Goal: Task Accomplishment & Management: Manage account settings

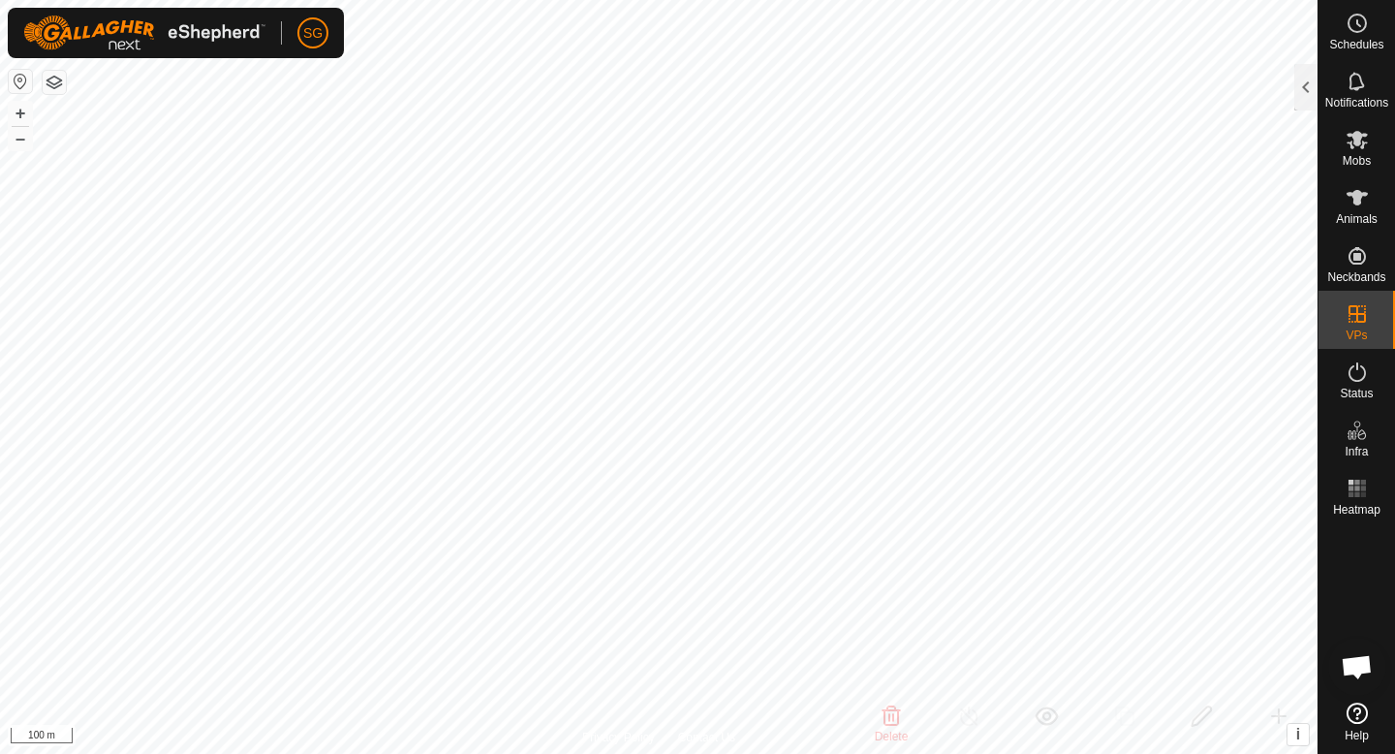
checkbox input "true"
checkbox input "false"
checkbox input "true"
checkbox input "false"
checkbox input "true"
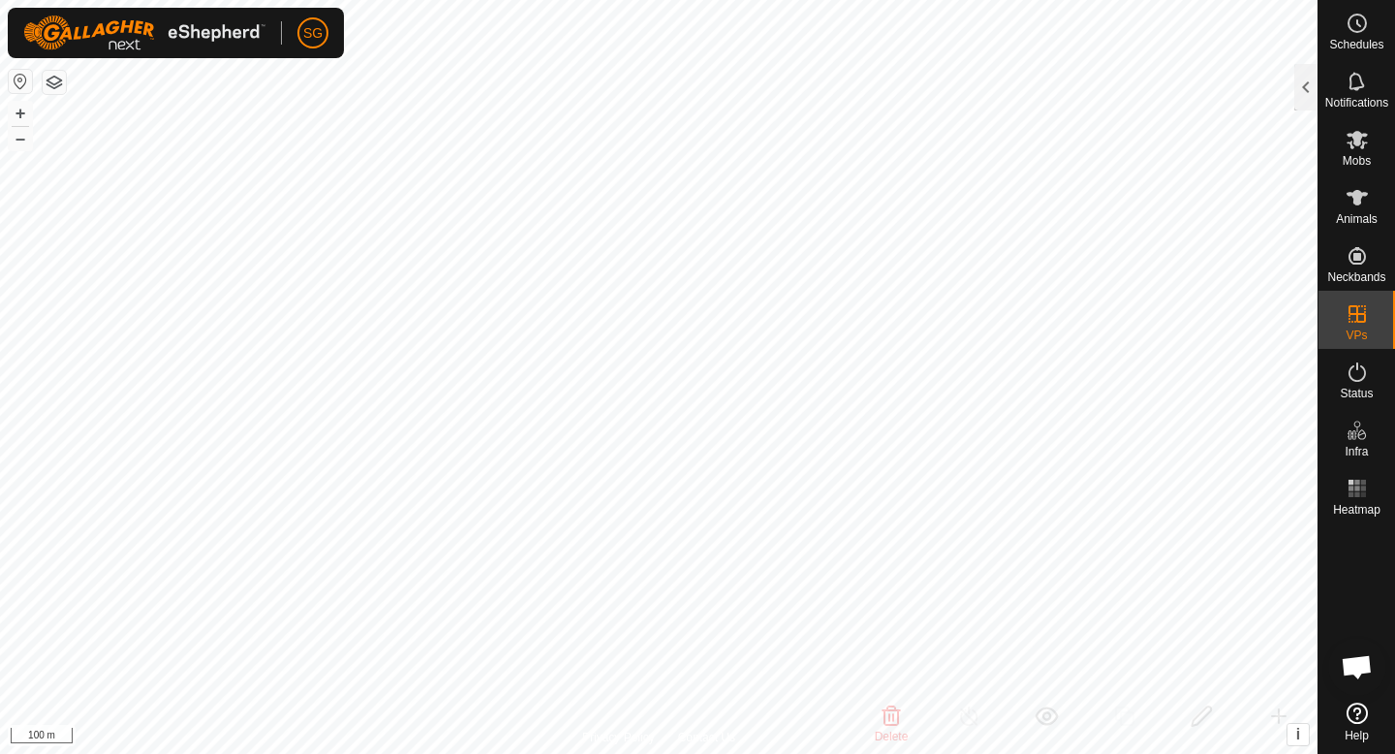
checkbox input "false"
checkbox input "true"
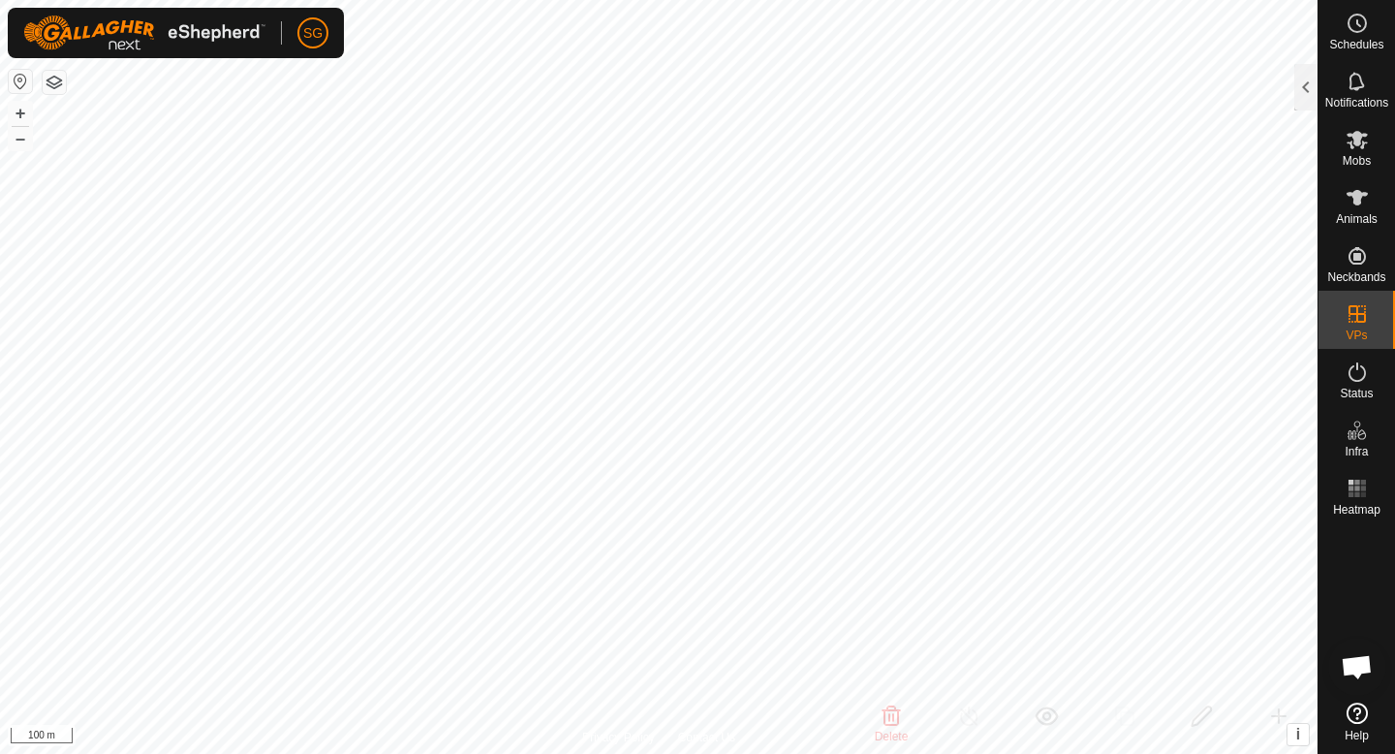
checkbox input "true"
checkbox input "false"
checkbox input "true"
checkbox input "false"
checkbox input "true"
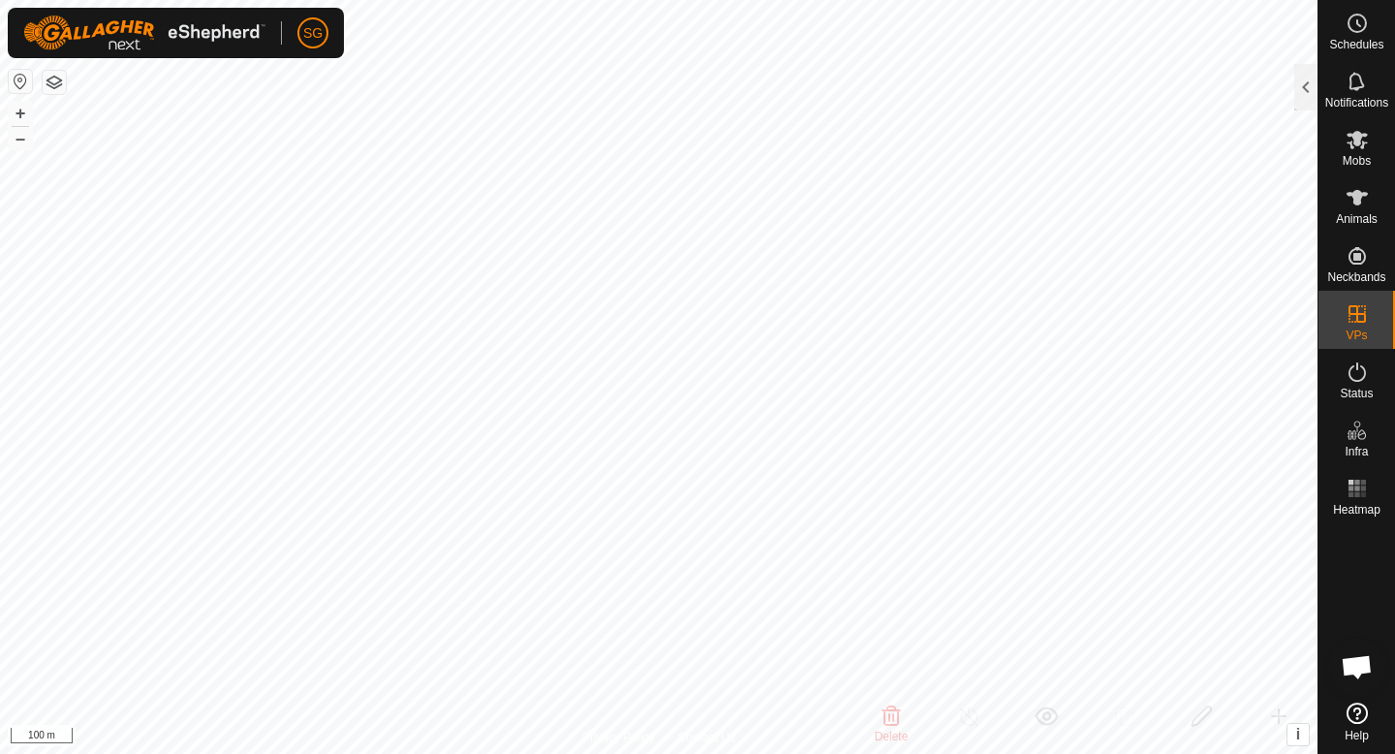
checkbox input "false"
checkbox input "true"
checkbox input "false"
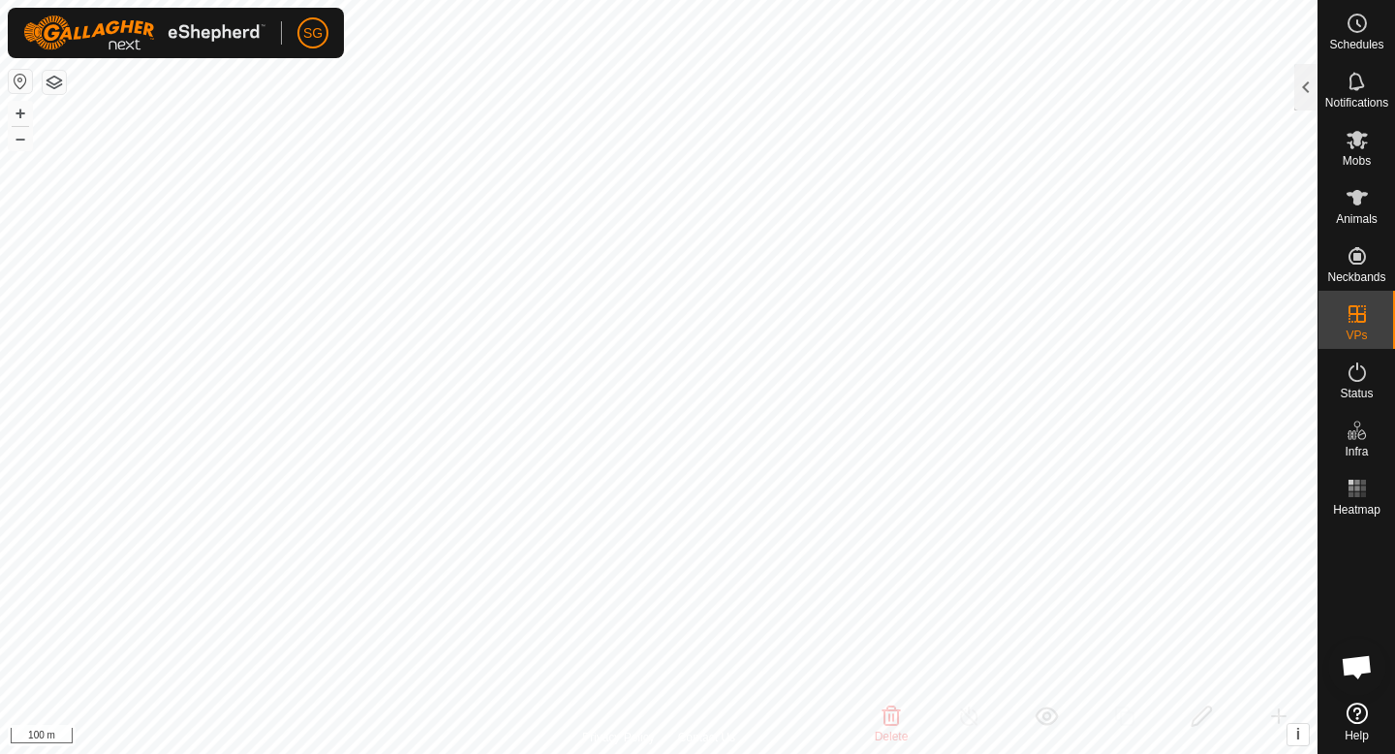
checkbox input "false"
checkbox input "true"
click at [1308, 79] on div at bounding box center [1306, 87] width 23 height 47
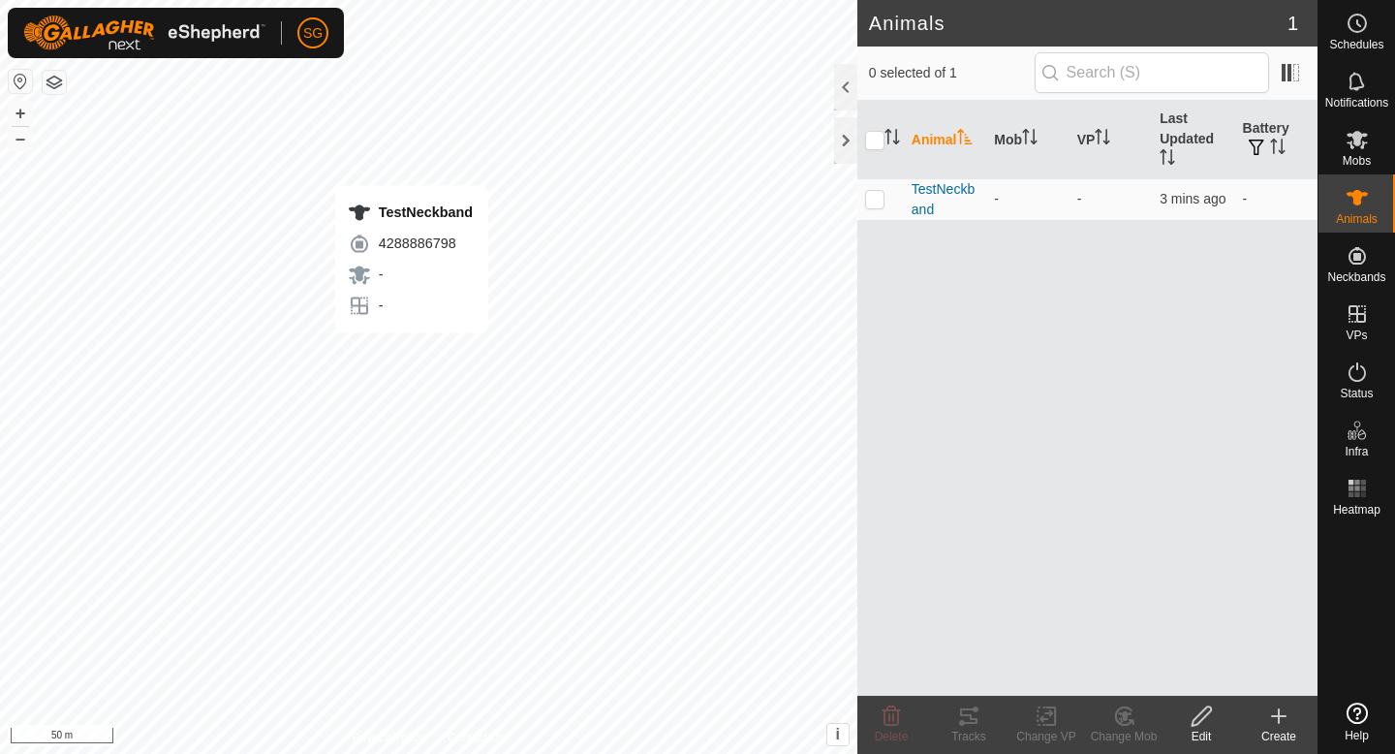
checkbox input "true"
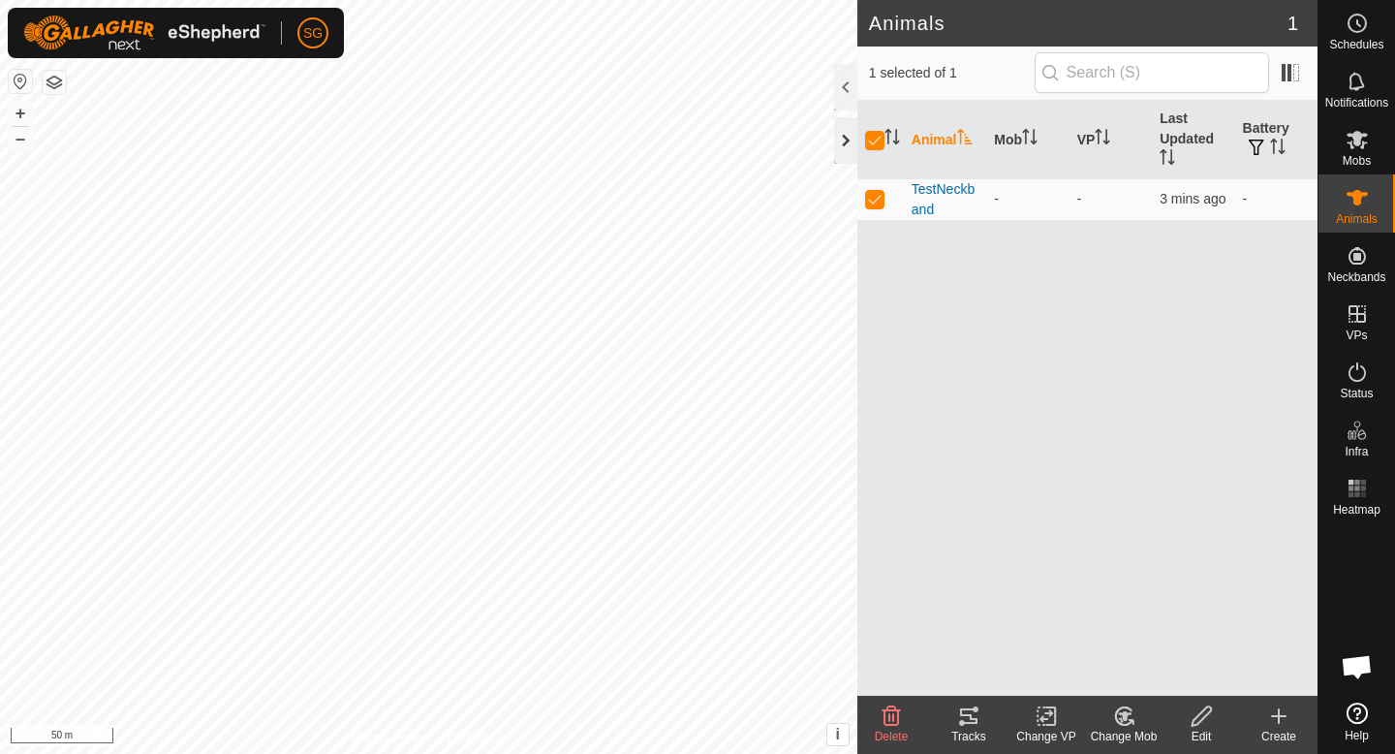
click at [843, 137] on div at bounding box center [845, 140] width 23 height 47
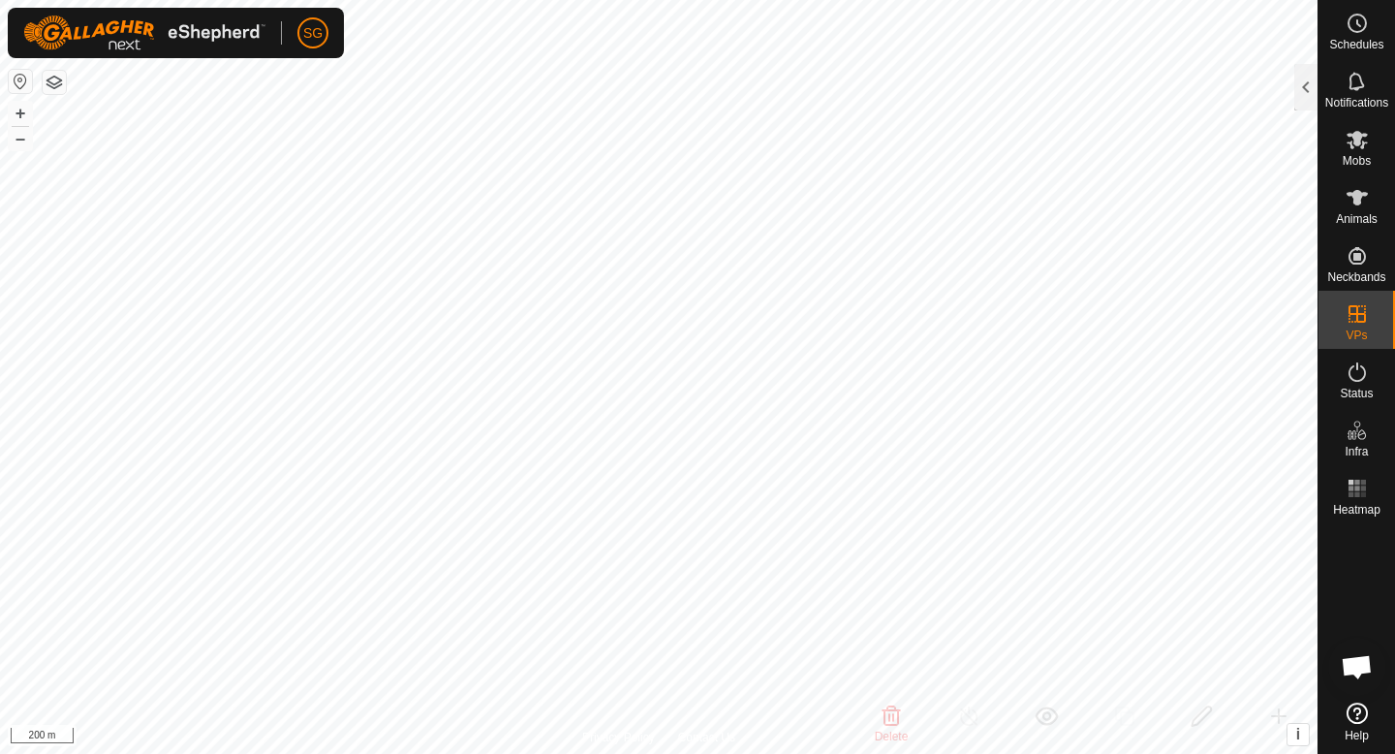
checkbox input "true"
checkbox input "false"
checkbox input "true"
checkbox input "false"
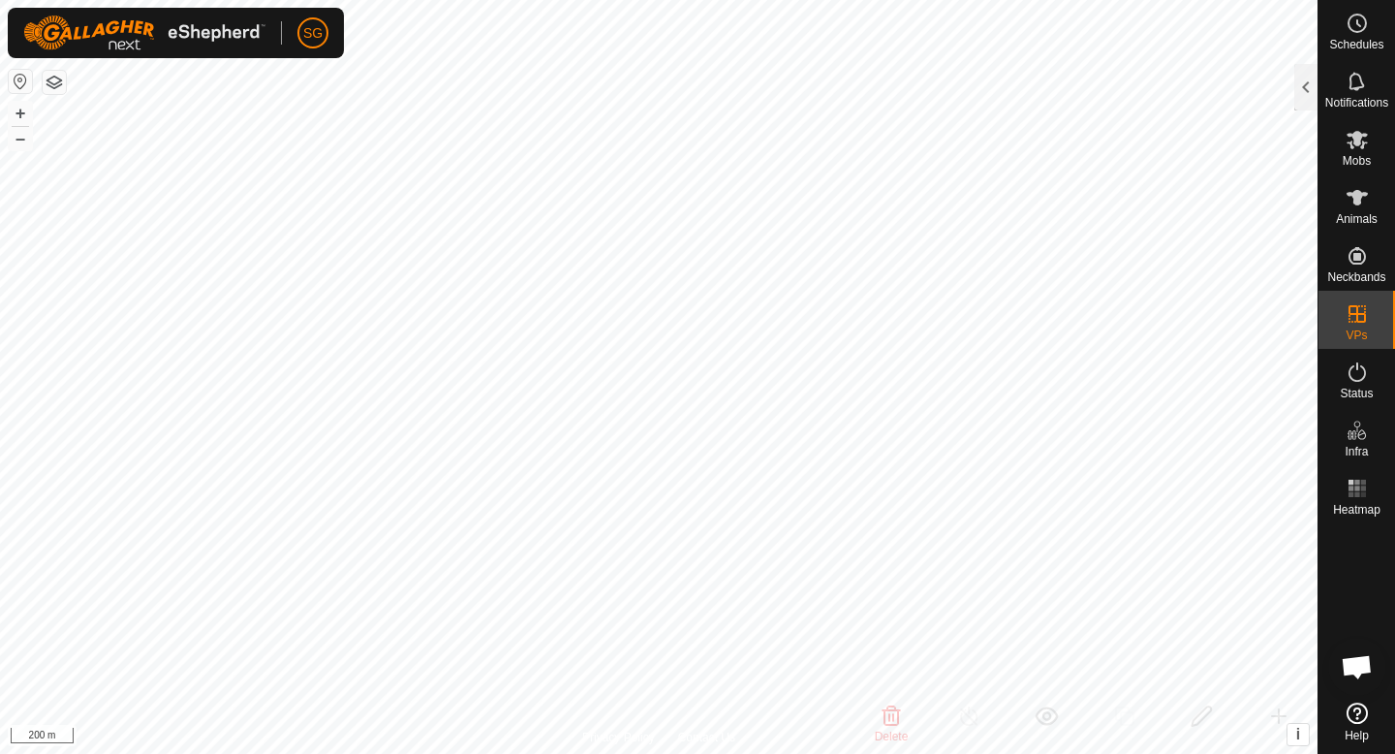
checkbox input "false"
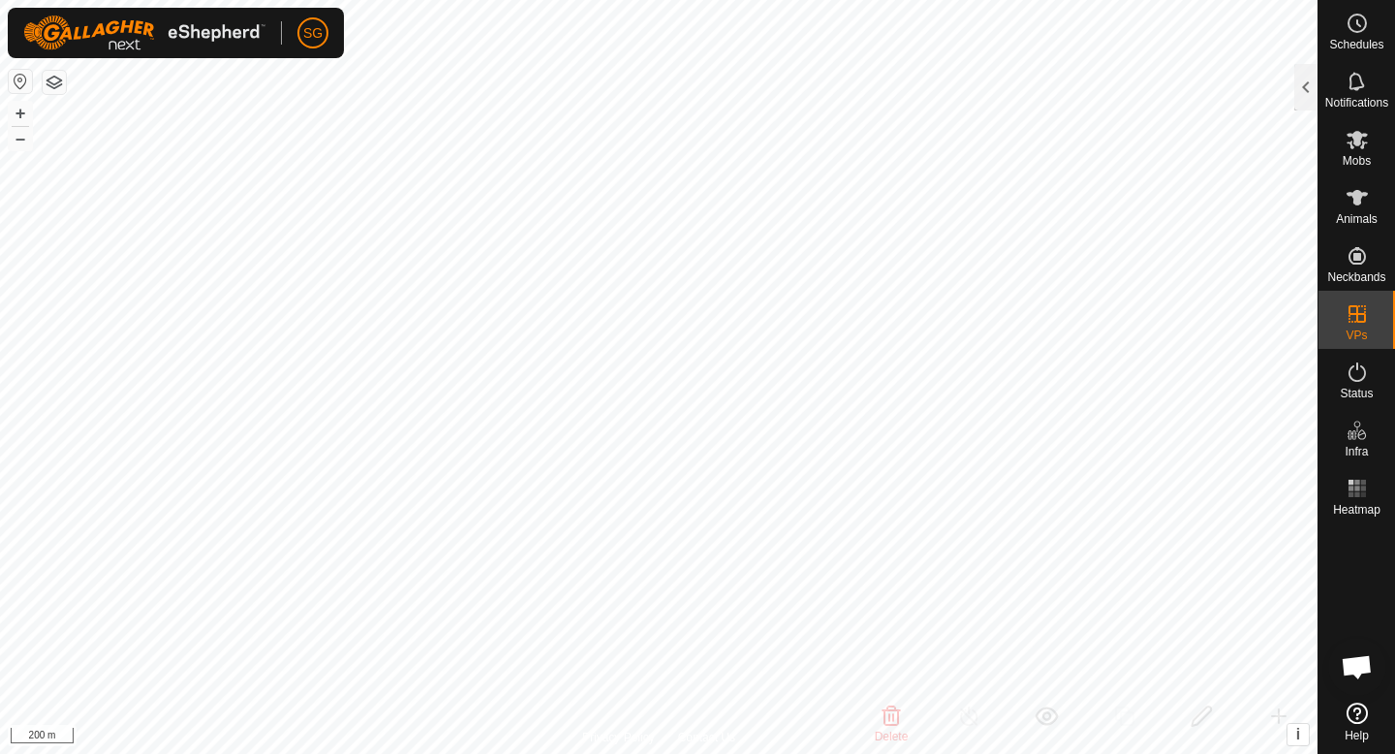
checkbox input "false"
checkbox input "true"
checkbox input "false"
checkbox input "true"
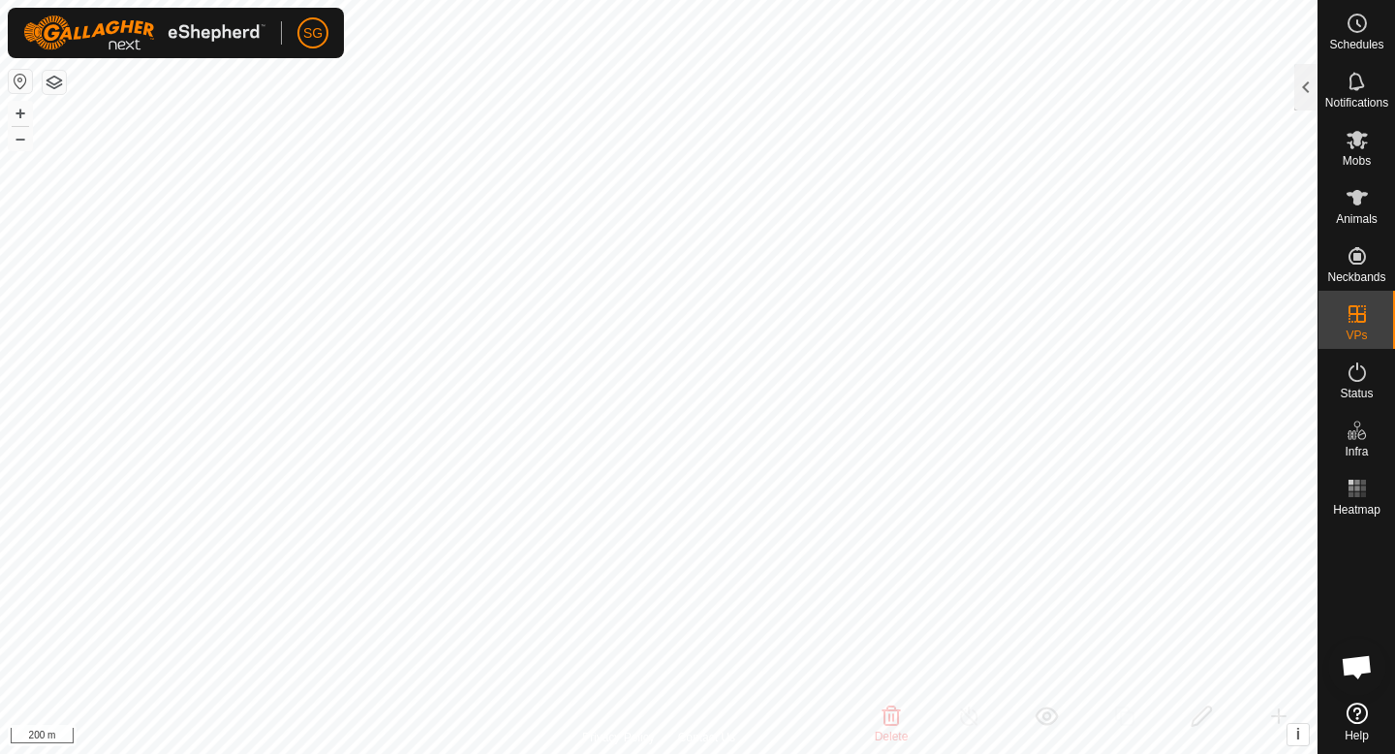
checkbox input "false"
checkbox input "true"
checkbox input "false"
checkbox input "true"
checkbox input "false"
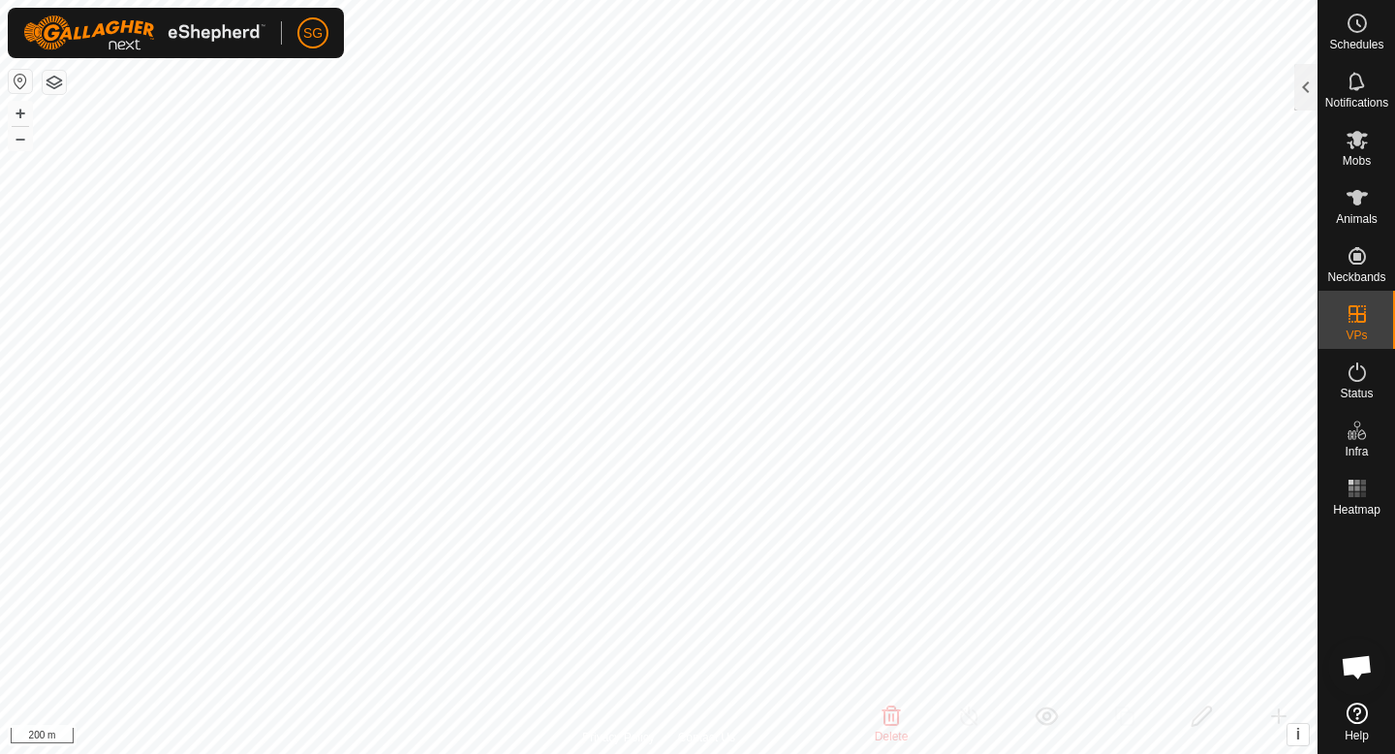
checkbox input "true"
checkbox input "false"
click at [1301, 91] on div at bounding box center [1306, 87] width 23 height 47
